Goal: Information Seeking & Learning: Learn about a topic

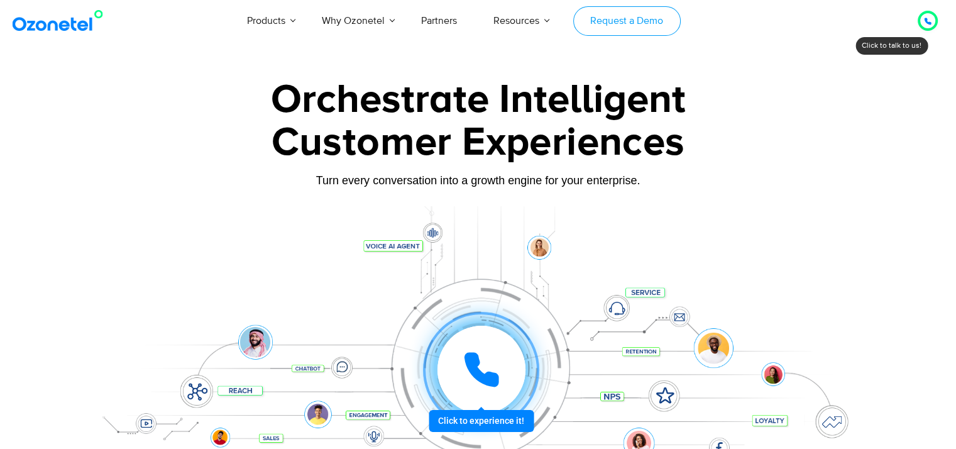
click at [638, 21] on link "Request a Demo" at bounding box center [626, 21] width 107 height 30
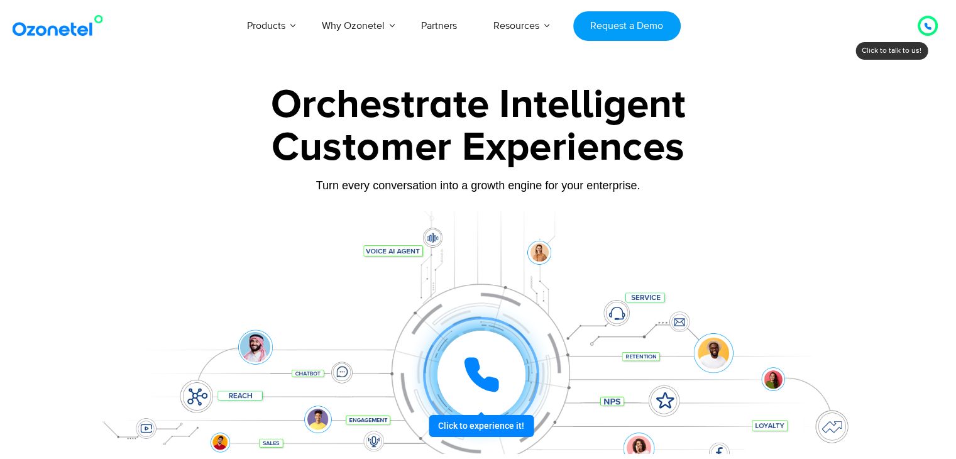
scroll to position [293, 0]
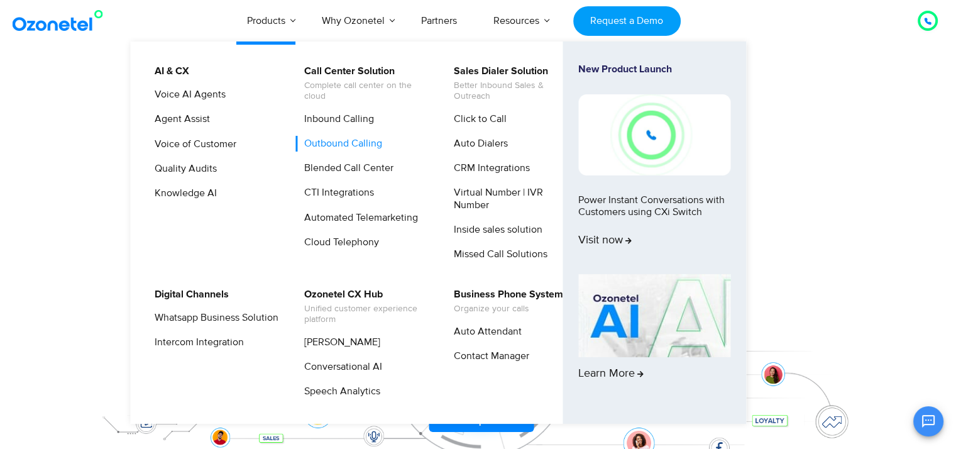
click at [353, 140] on link "Outbound Calling" at bounding box center [340, 144] width 88 height 16
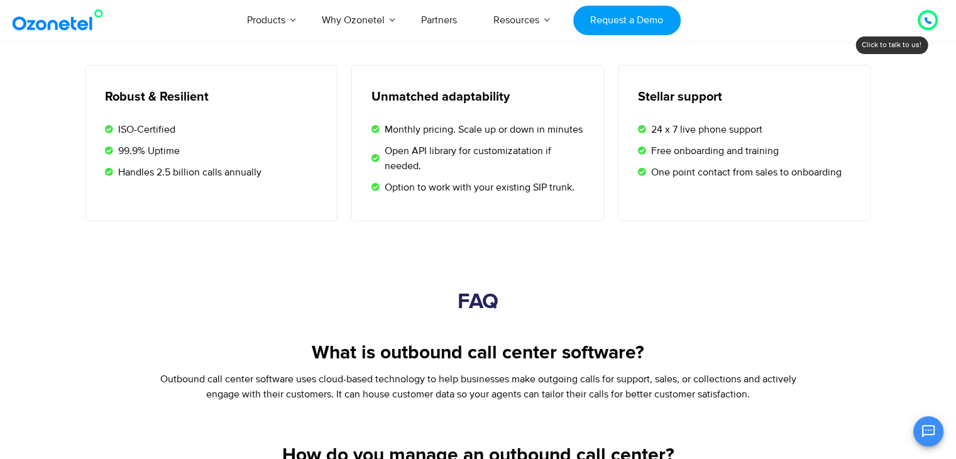
scroll to position [2639, 0]
